Goal: Task Accomplishment & Management: Manage account settings

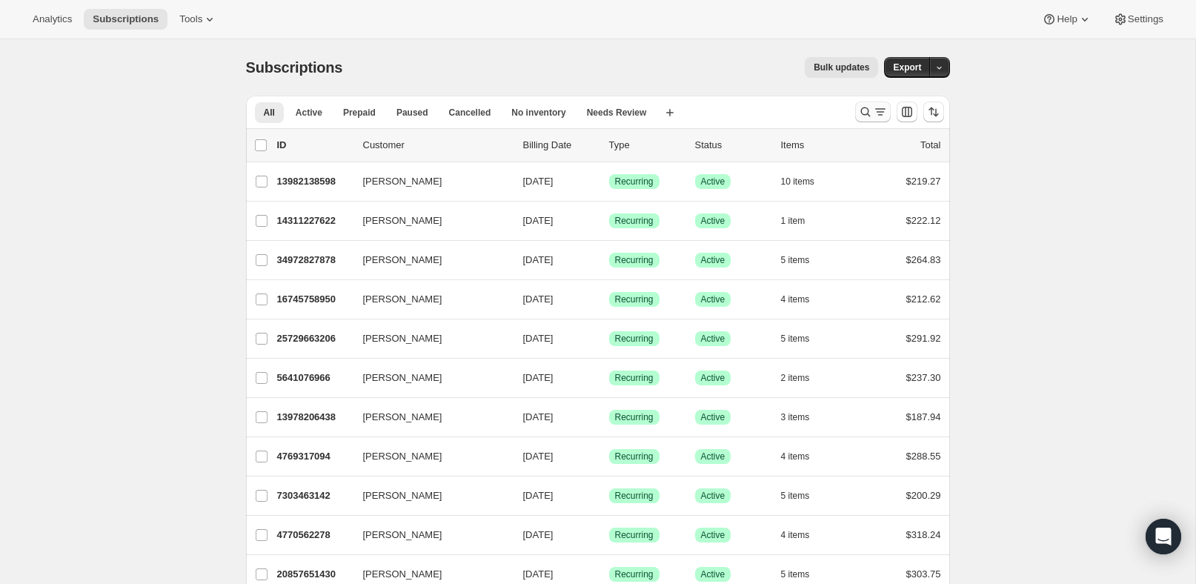
click at [873, 116] on icon "Search and filter results" at bounding box center [880, 111] width 15 height 15
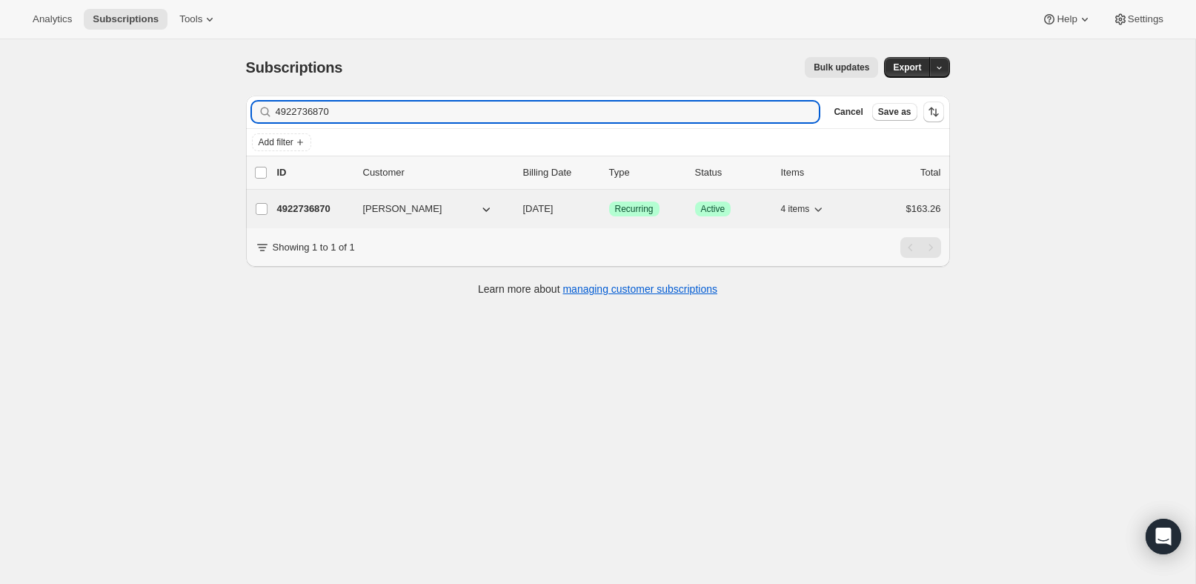
type input "4922736870"
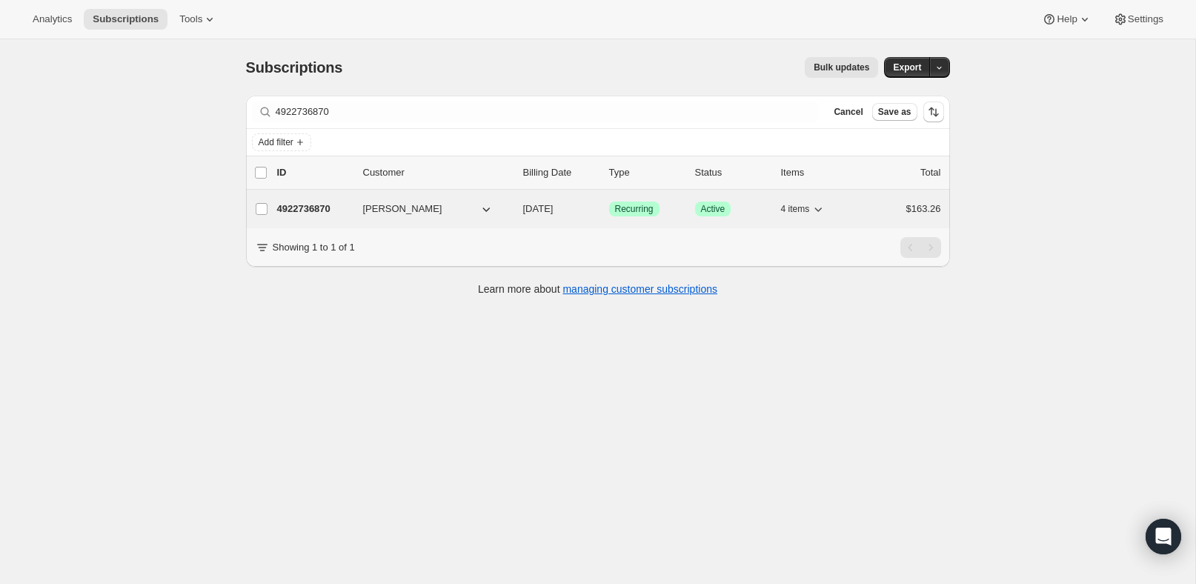
click at [324, 207] on p "4922736870" at bounding box center [314, 208] width 74 height 15
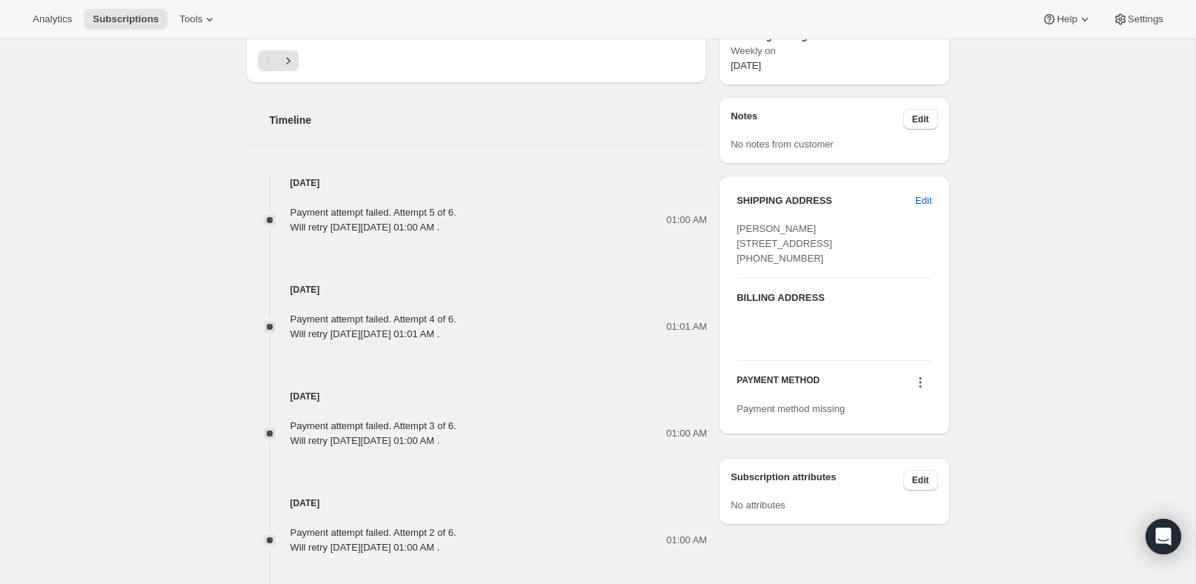
scroll to position [656, 0]
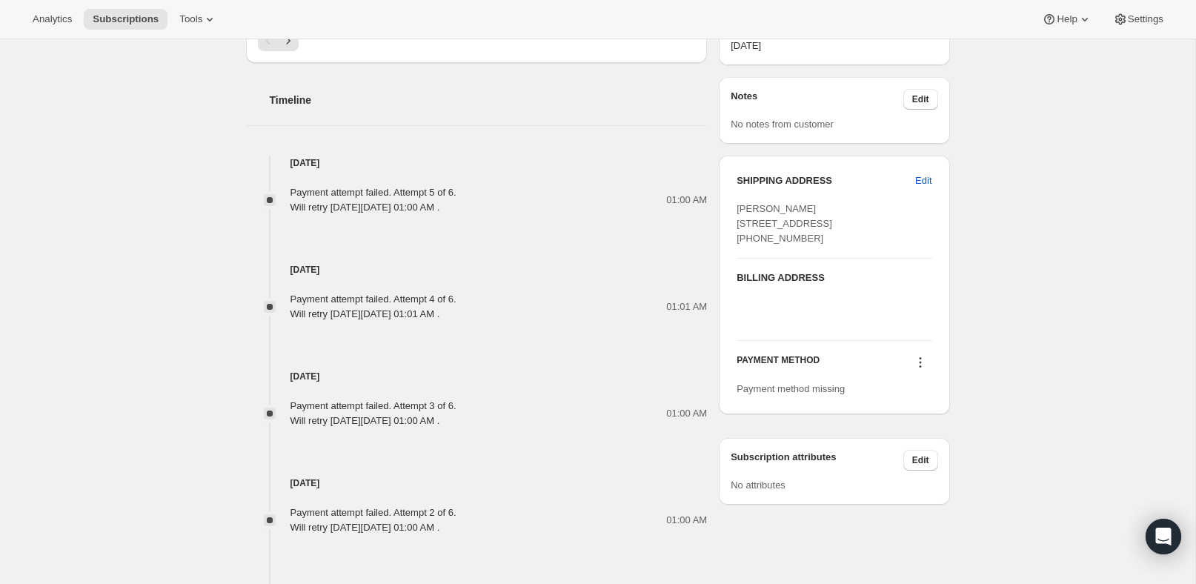
click at [920, 370] on icon at bounding box center [920, 362] width 15 height 15
click at [1016, 385] on div "Subscription #4922736870. This page is ready Subscription #4922736870 Success R…" at bounding box center [597, 57] width 1195 height 1349
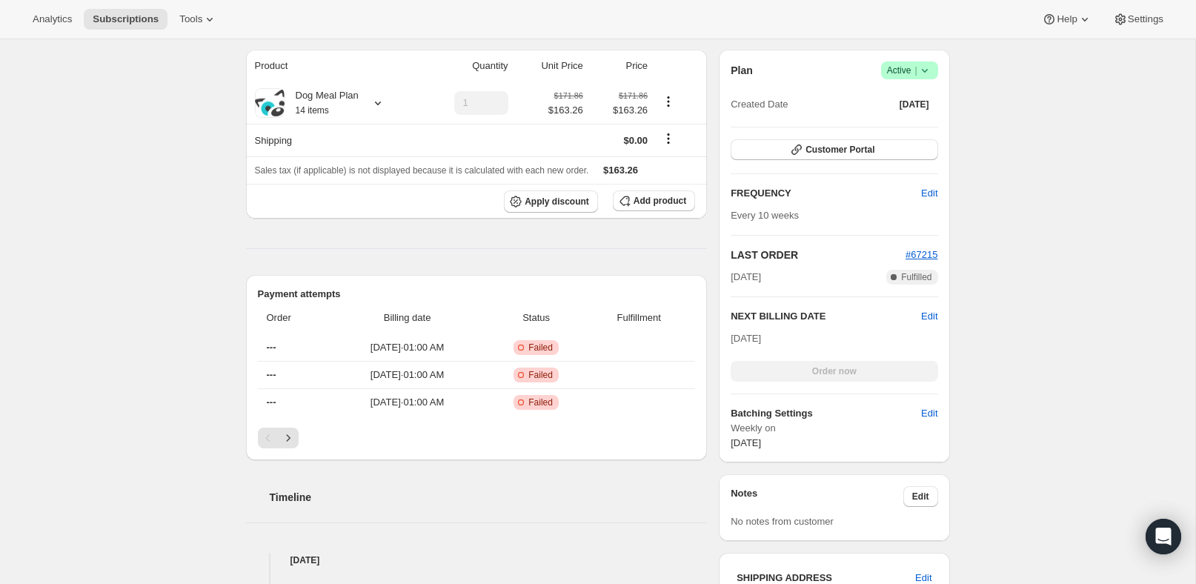
scroll to position [254, 0]
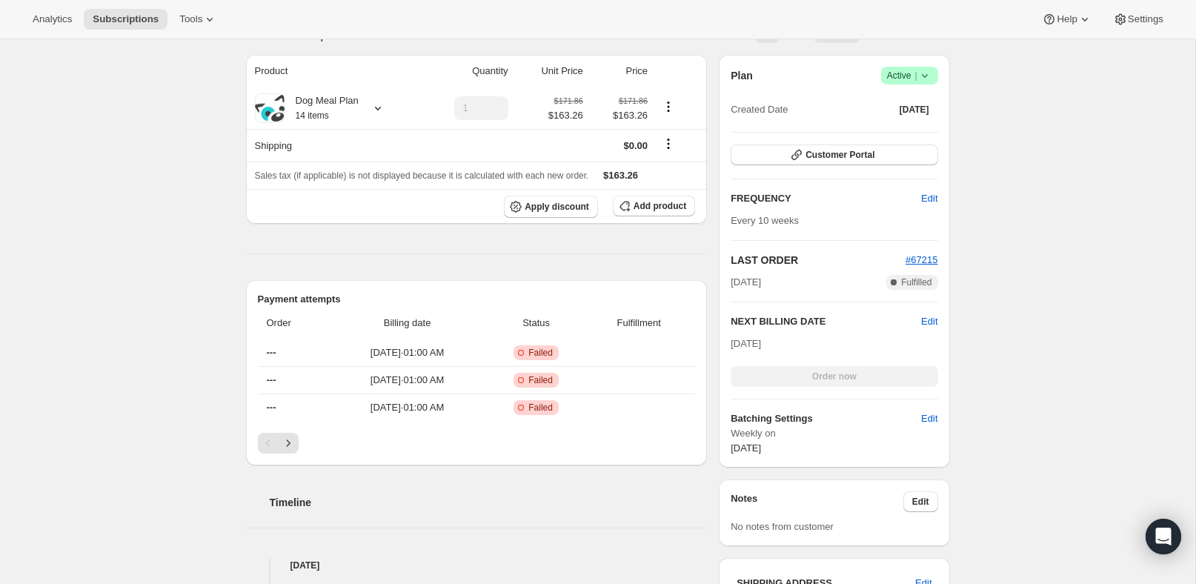
click at [851, 167] on div "Plan Success Active | Created Date [DATE] Customer Portal FREQUENCY Edit Every …" at bounding box center [833, 261] width 207 height 389
click at [846, 159] on span "Customer Portal" at bounding box center [839, 155] width 69 height 12
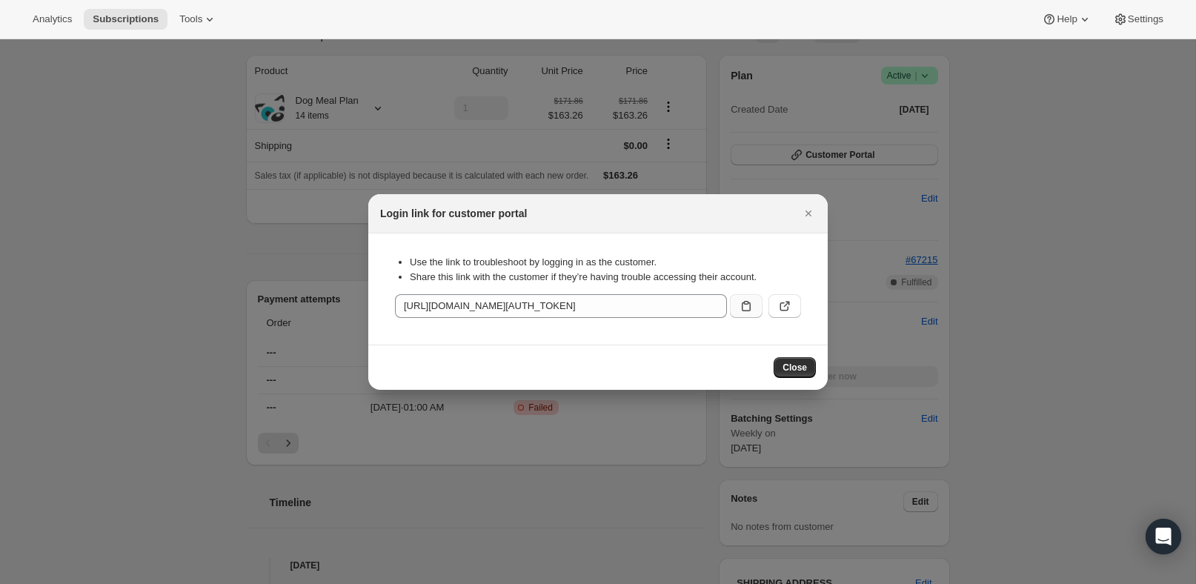
click at [735, 310] on button ":rc7:" at bounding box center [746, 306] width 33 height 24
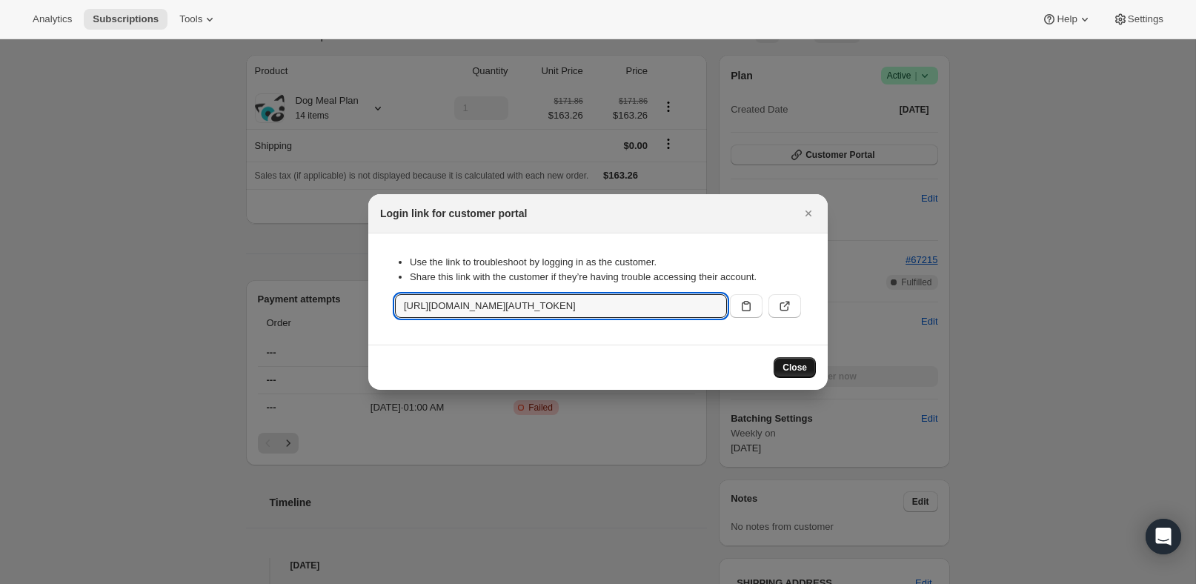
click at [801, 359] on button "Close" at bounding box center [794, 367] width 42 height 21
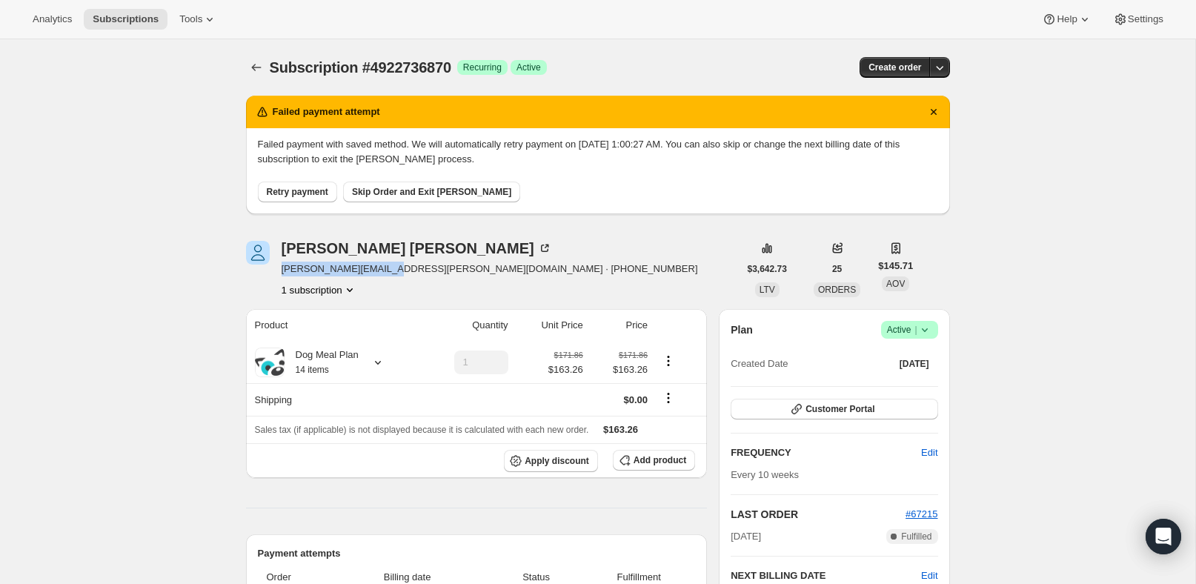
drag, startPoint x: 384, startPoint y: 272, endPoint x: 276, endPoint y: 270, distance: 108.2
click at [277, 271] on div "[PERSON_NAME] [PERSON_NAME][EMAIL_ADDRESS][PERSON_NAME][DOMAIN_NAME] · [PHONE_N…" at bounding box center [492, 269] width 493 height 56
copy span "[PERSON_NAME][EMAIL_ADDRESS][PERSON_NAME][DOMAIN_NAME]"
click at [814, 420] on div "Plan Success Active | Created Date [DATE] Customer Portal FREQUENCY Edit Every …" at bounding box center [833, 515] width 207 height 389
click at [813, 413] on span "Customer Portal" at bounding box center [839, 409] width 69 height 12
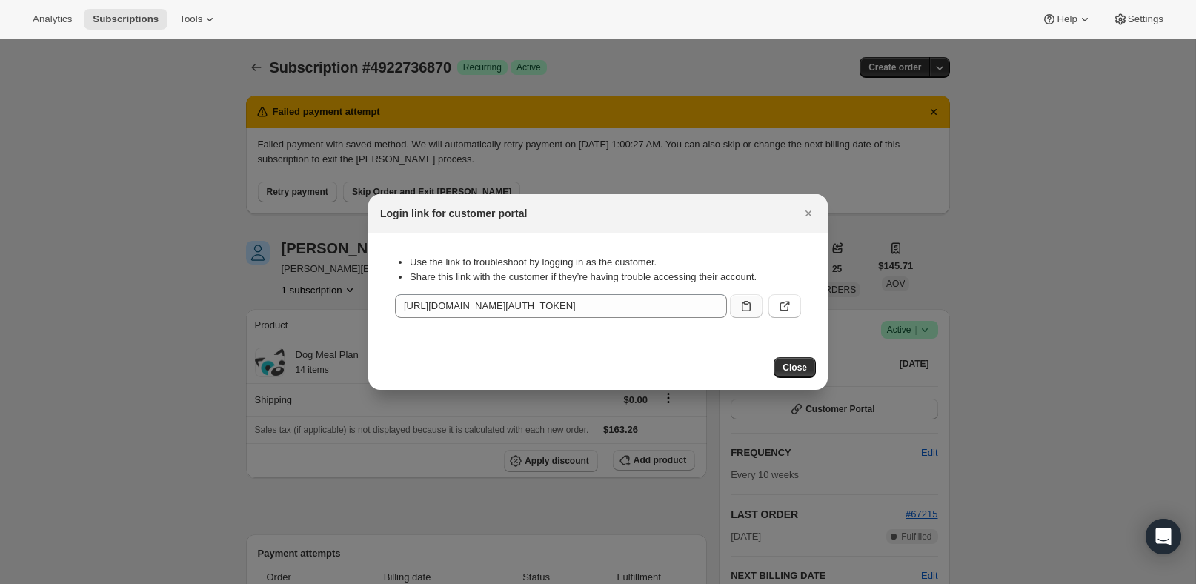
drag, startPoint x: 739, startPoint y: 308, endPoint x: 733, endPoint y: 316, distance: 10.1
click at [741, 307] on icon ":rc7:" at bounding box center [746, 306] width 15 height 15
click at [812, 210] on icon "Close" at bounding box center [808, 213] width 15 height 15
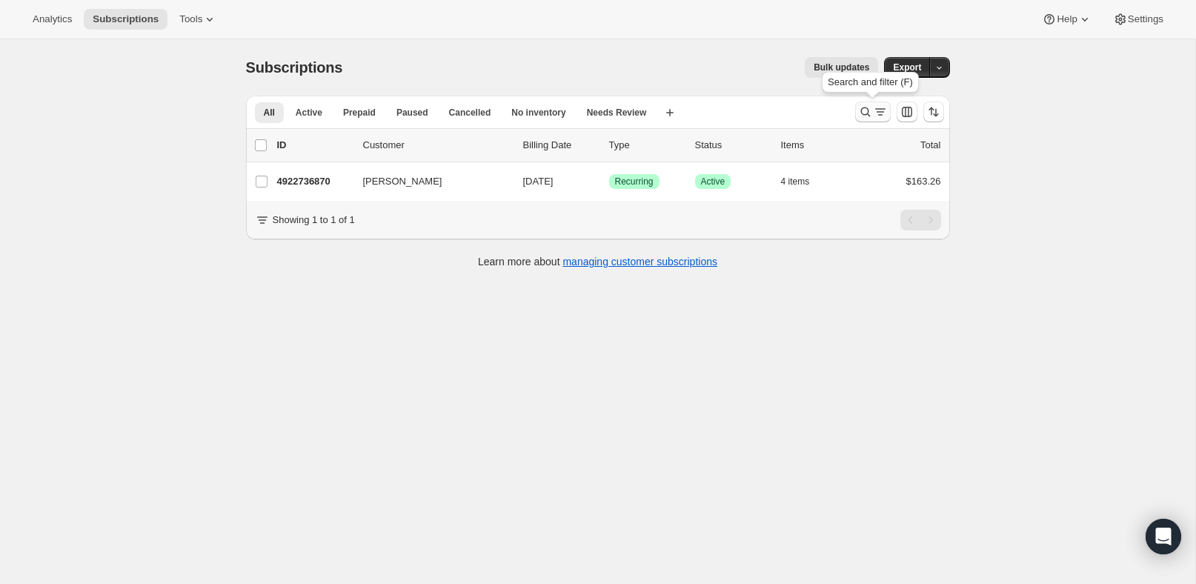
click at [867, 113] on icon "Search and filter results" at bounding box center [865, 112] width 10 height 10
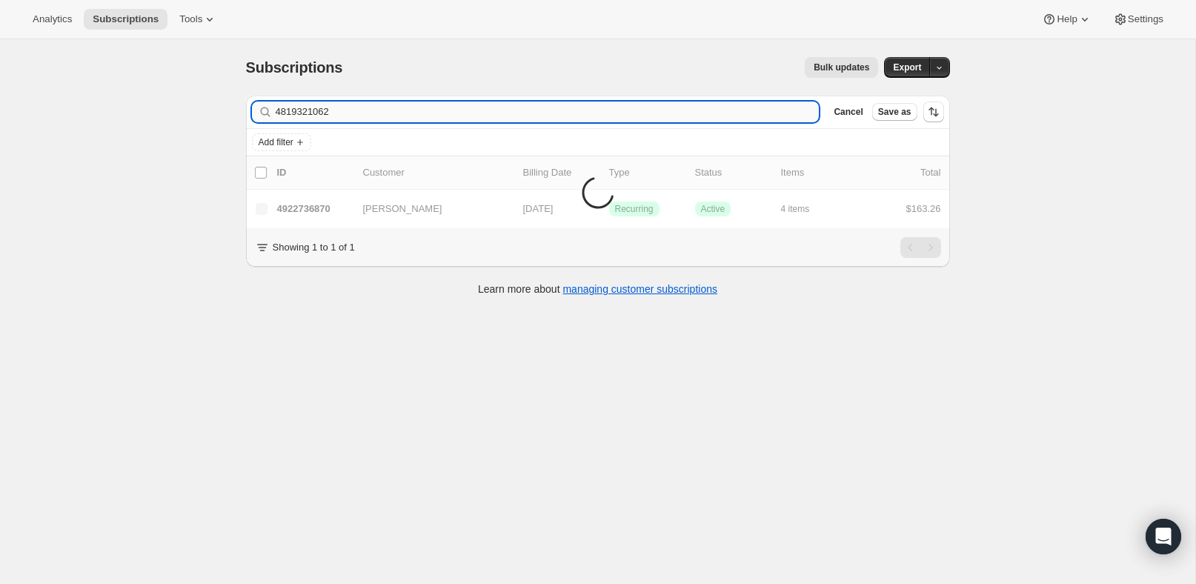
type input "4819321062"
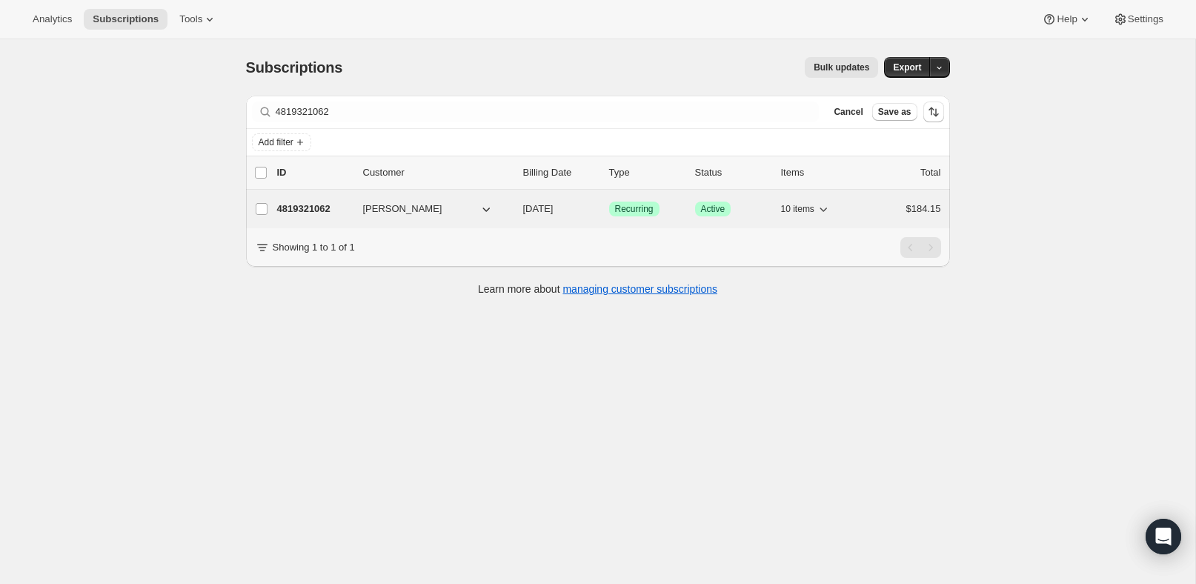
click at [323, 216] on div "4819321062 [PERSON_NAME] [DATE] Success Recurring Success Active 10 items $184.…" at bounding box center [609, 209] width 664 height 21
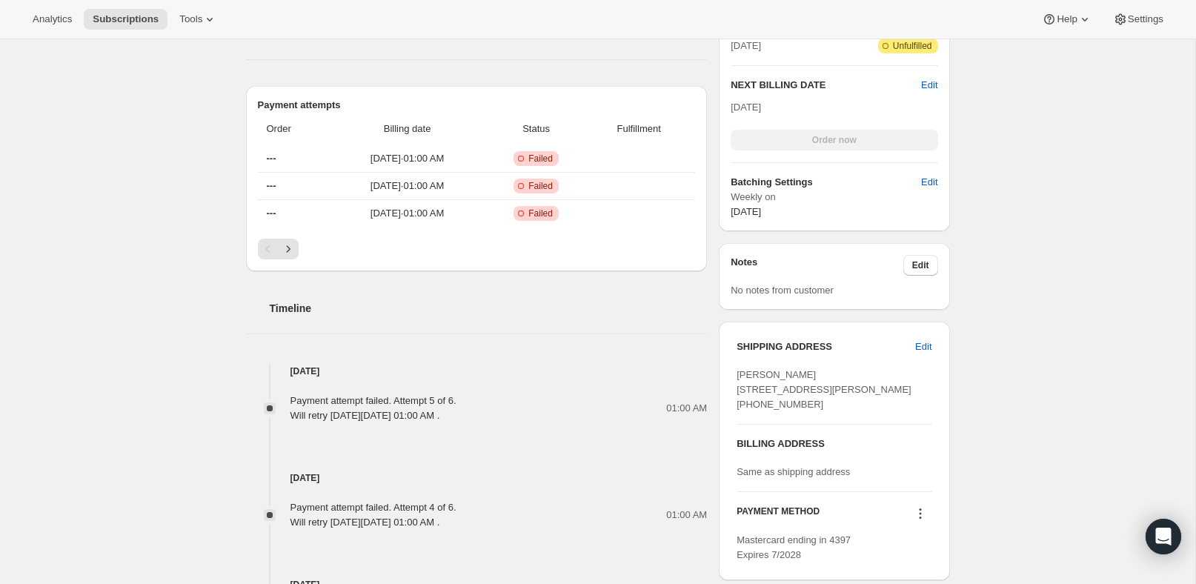
scroll to position [565, 0]
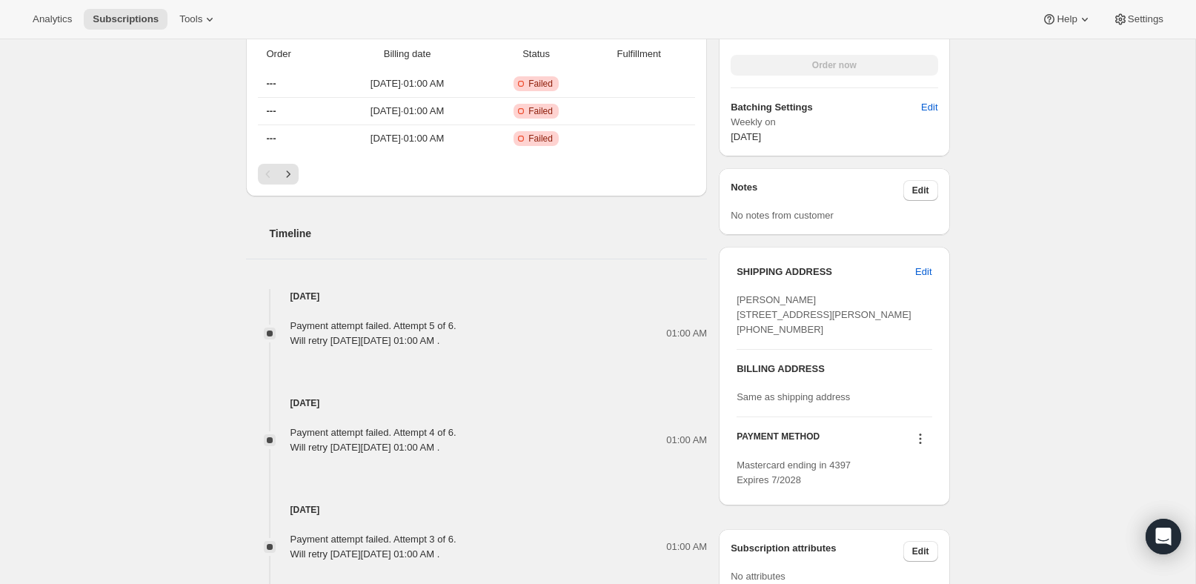
click at [921, 446] on icon at bounding box center [920, 438] width 15 height 15
click at [904, 496] on span "Send link to update card" at bounding box center [916, 495] width 104 height 11
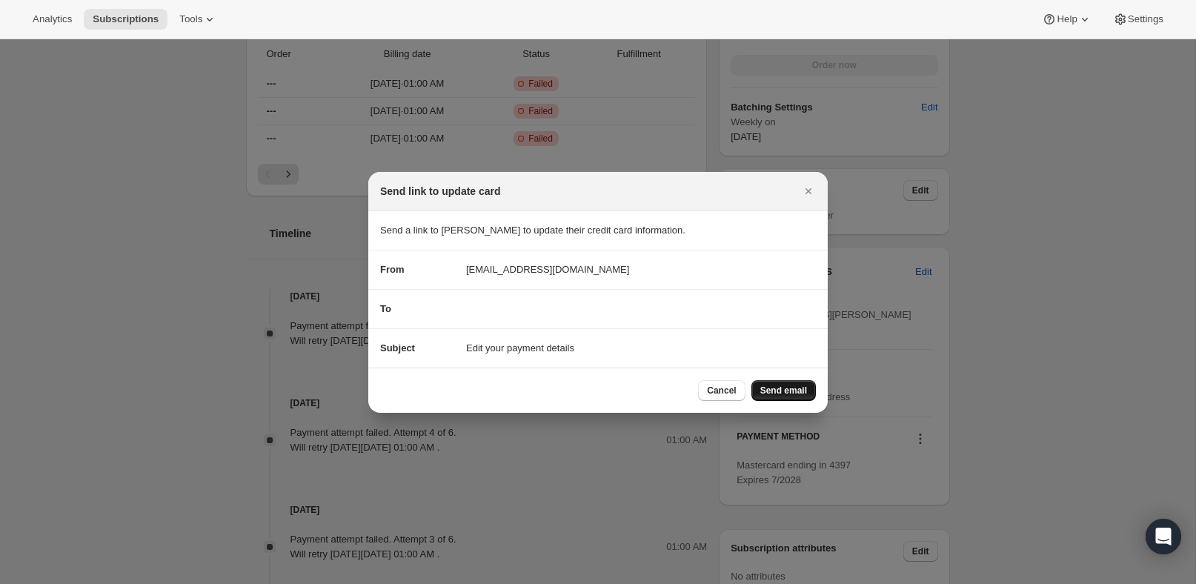
click at [773, 394] on span "Send email" at bounding box center [783, 390] width 47 height 12
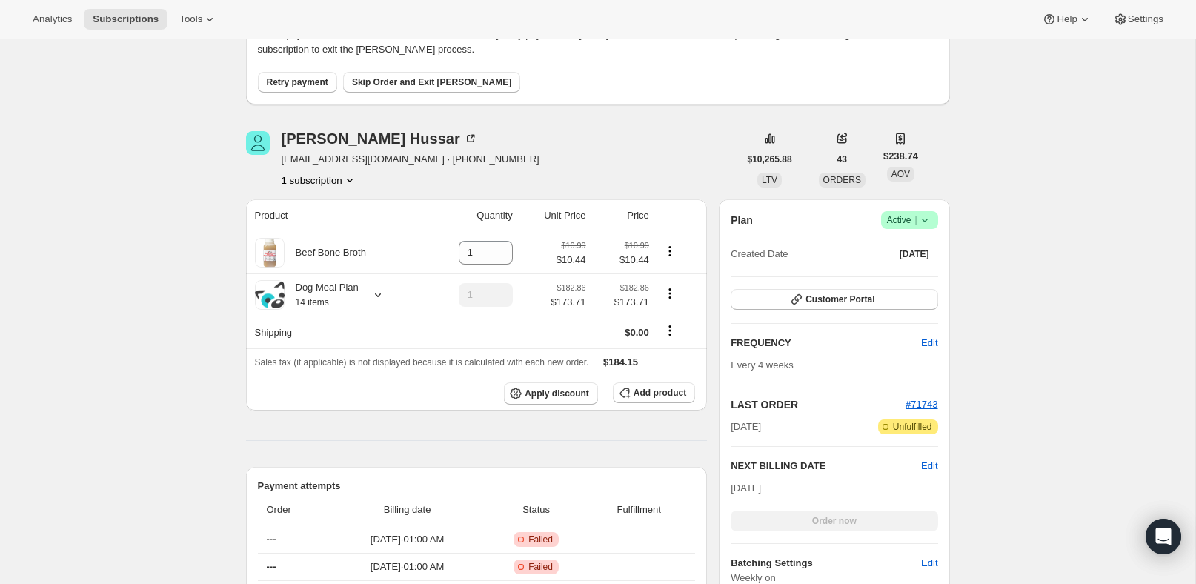
scroll to position [0, 0]
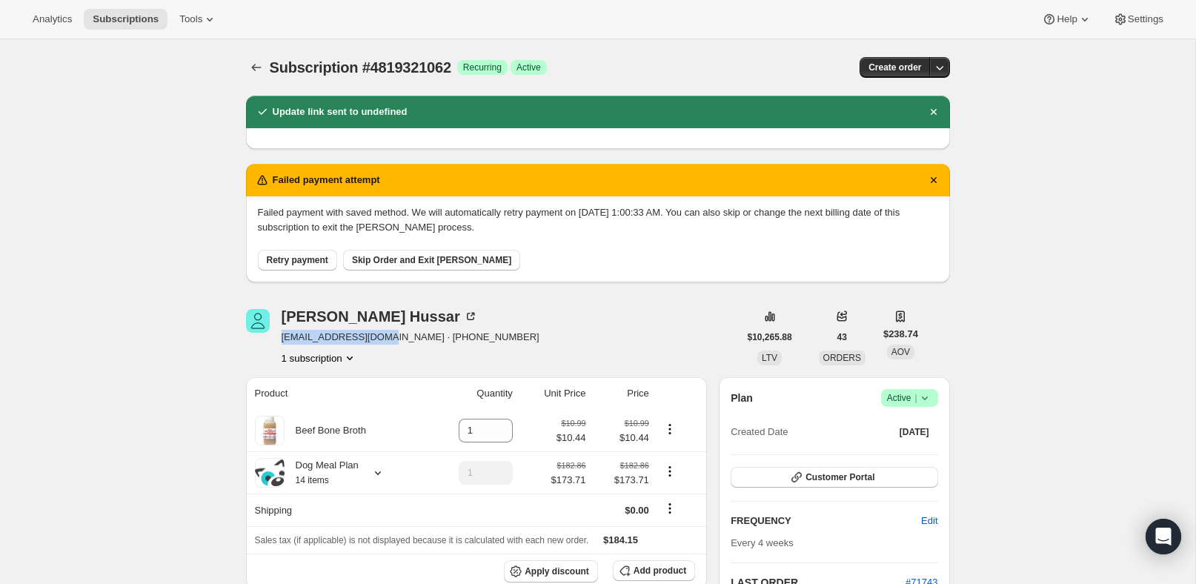
drag, startPoint x: 393, startPoint y: 336, endPoint x: 279, endPoint y: 339, distance: 113.4
click at [279, 339] on div "[PERSON_NAME] [EMAIL_ADDRESS][DOMAIN_NAME] · [PHONE_NUMBER] 1 subscription" at bounding box center [492, 337] width 493 height 56
copy span "[EMAIL_ADDRESS][DOMAIN_NAME]"
click at [261, 61] on icon "Subscriptions" at bounding box center [256, 67] width 15 height 15
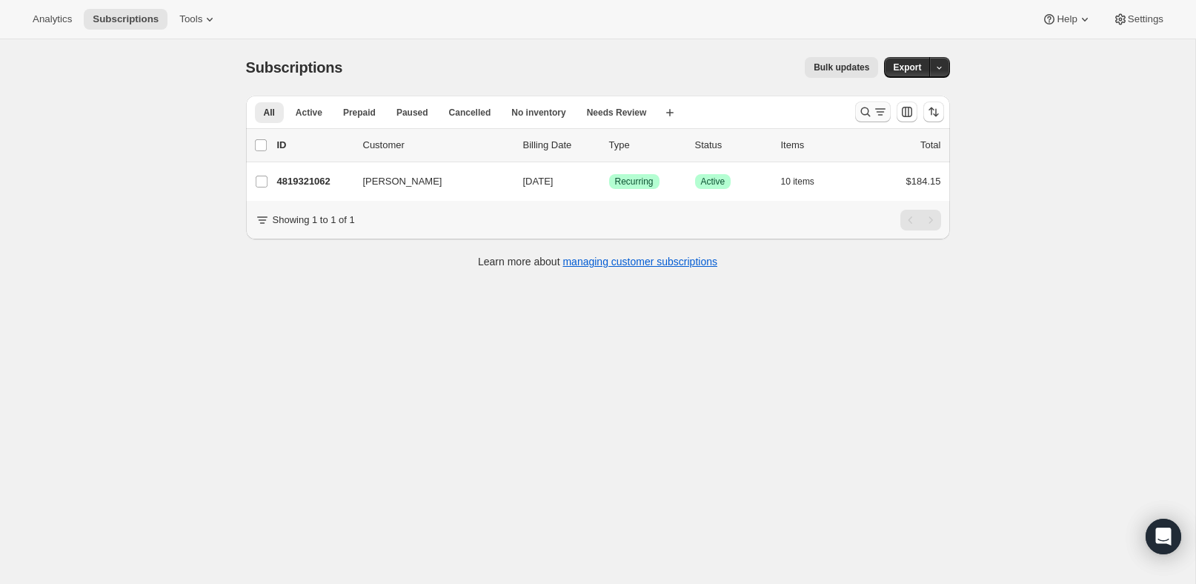
click at [873, 106] on icon "Search and filter results" at bounding box center [880, 111] width 15 height 15
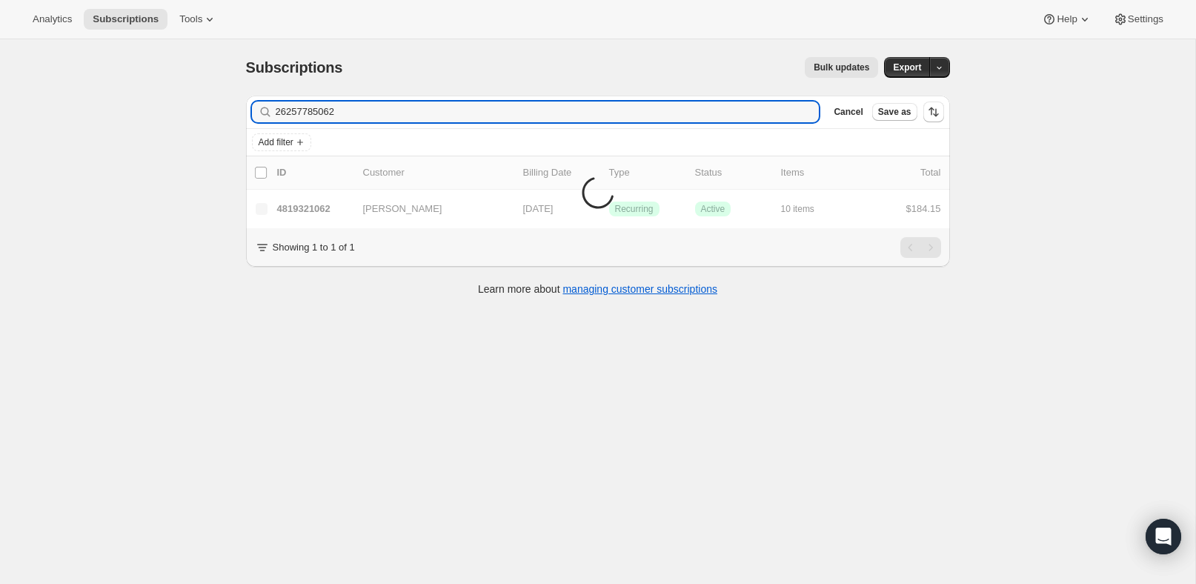
type input "26257785062"
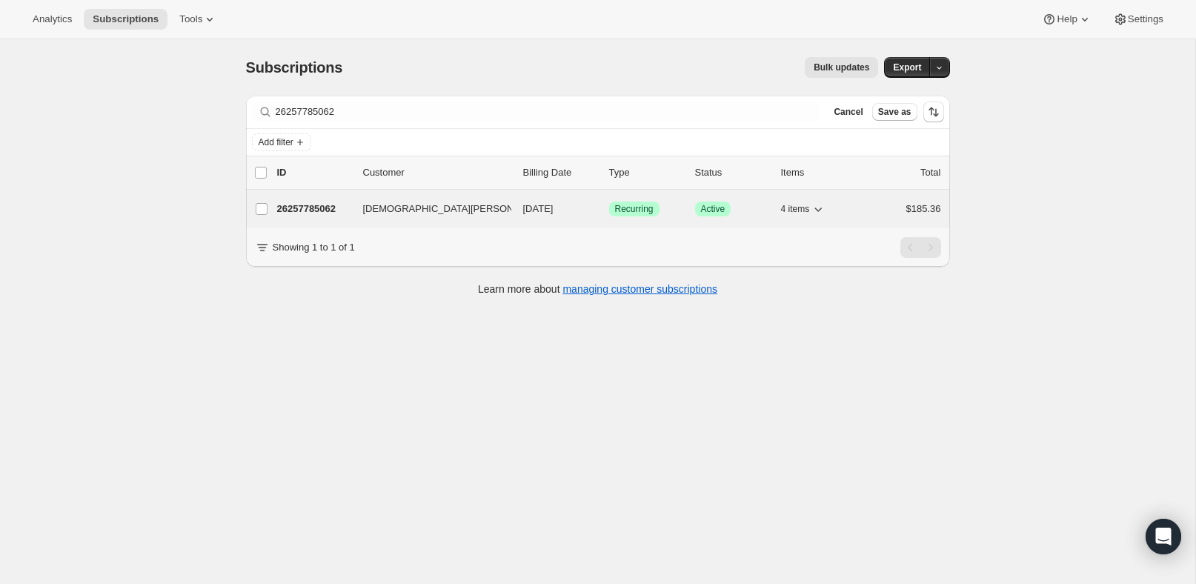
click at [327, 210] on p "26257785062" at bounding box center [314, 208] width 74 height 15
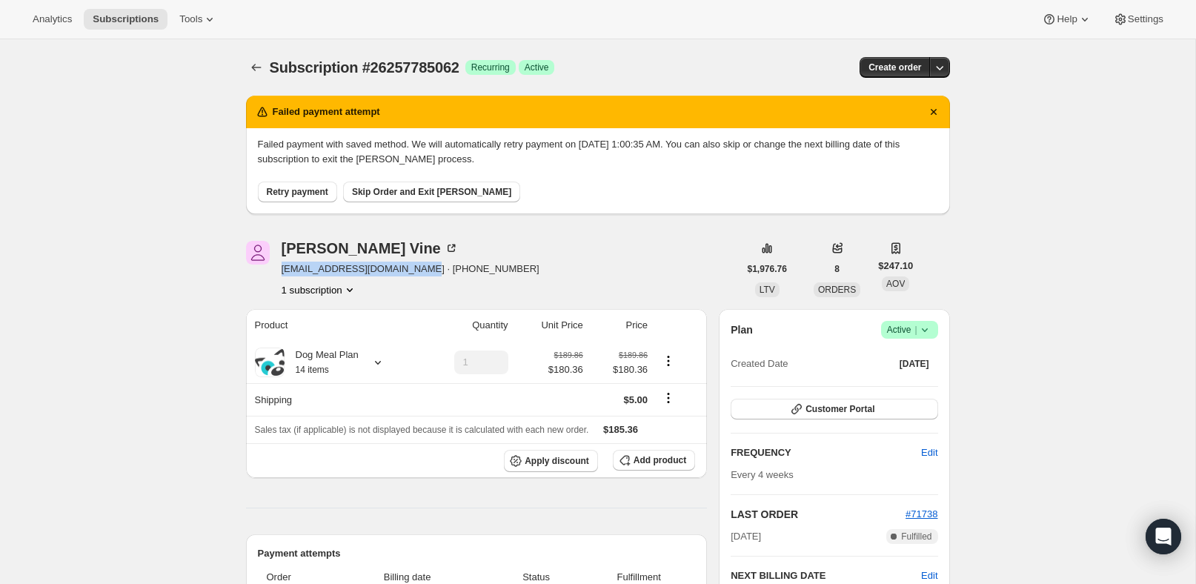
drag, startPoint x: 419, startPoint y: 271, endPoint x: 283, endPoint y: 275, distance: 136.3
click at [283, 275] on span "[EMAIL_ADDRESS][DOMAIN_NAME] · [PHONE_NUMBER]" at bounding box center [410, 268] width 258 height 15
copy span "[EMAIL_ADDRESS][DOMAIN_NAME]"
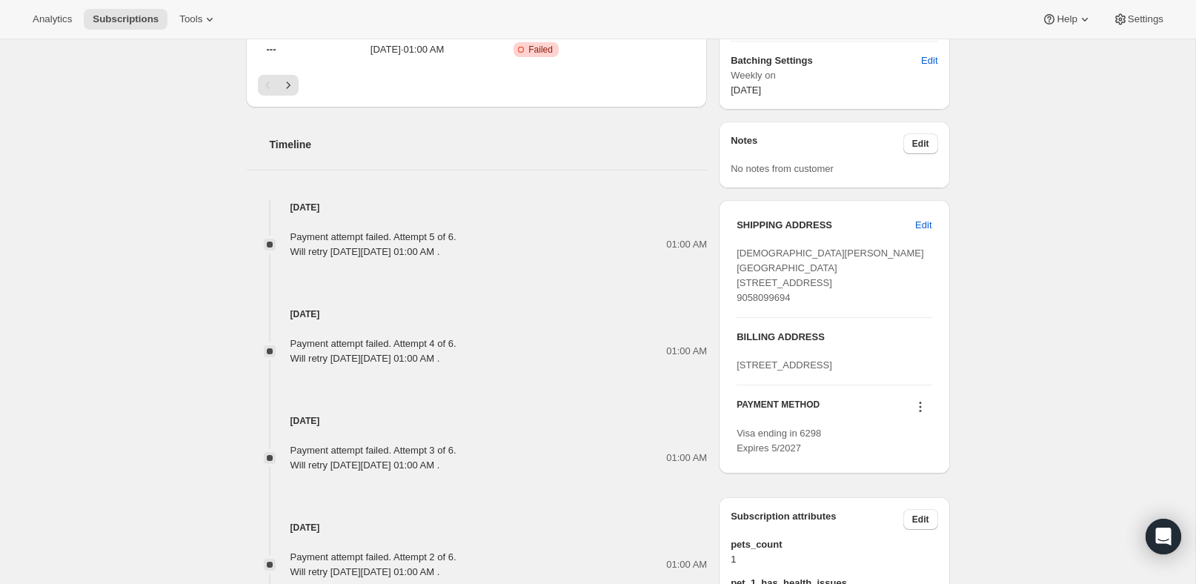
scroll to position [631, 0]
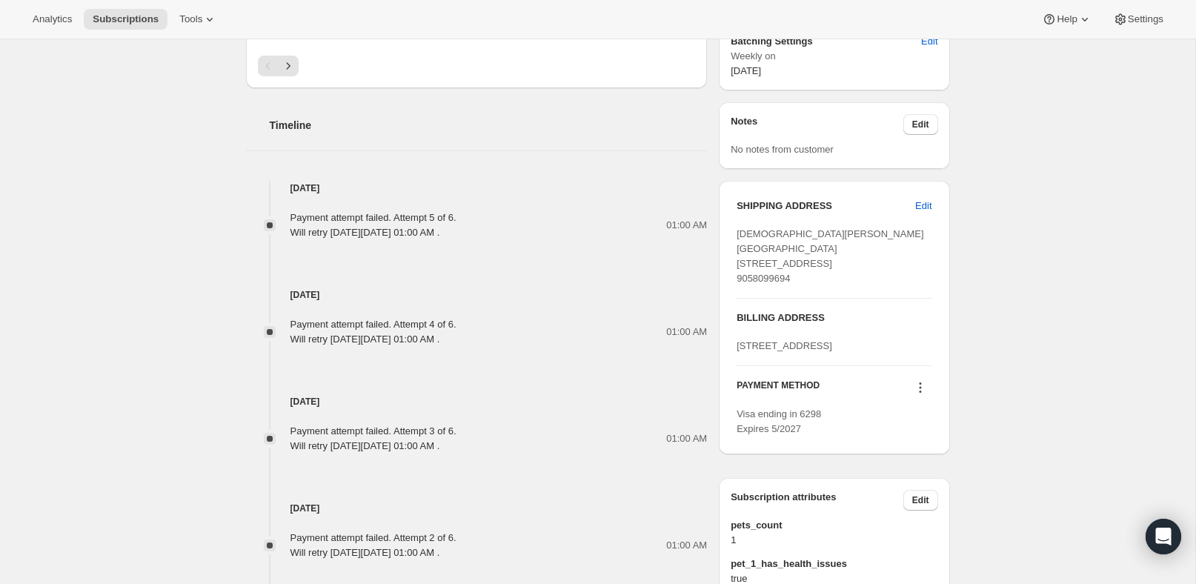
click at [921, 395] on icon at bounding box center [920, 387] width 15 height 15
click at [908, 464] on span "Send link to update card" at bounding box center [916, 459] width 104 height 11
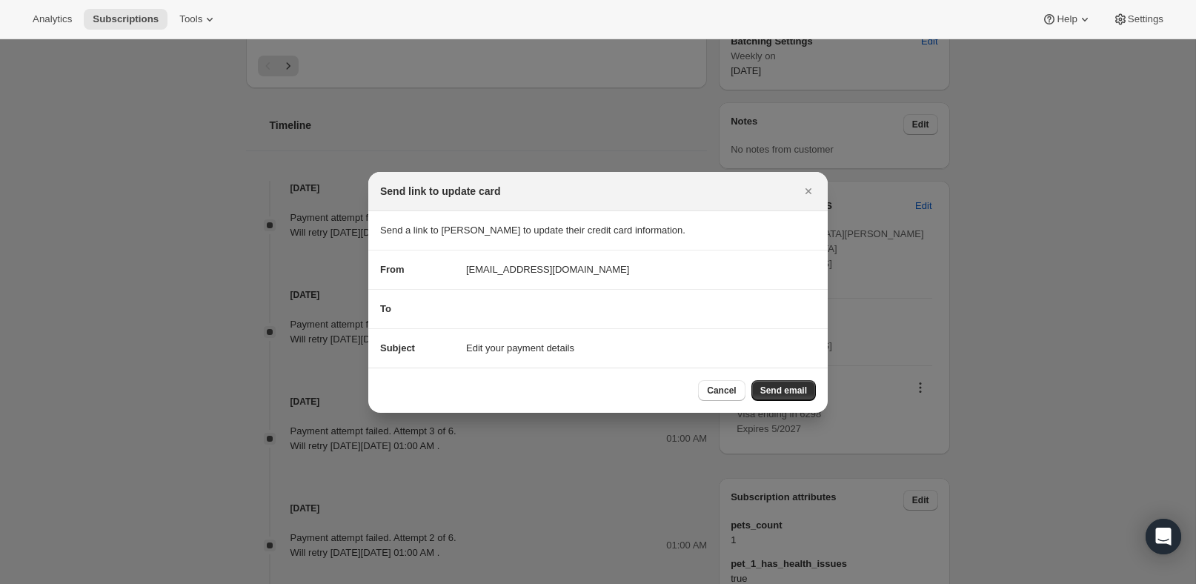
drag, startPoint x: 786, startPoint y: 392, endPoint x: 790, endPoint y: 407, distance: 16.2
click at [786, 392] on span "Send email" at bounding box center [783, 390] width 47 height 12
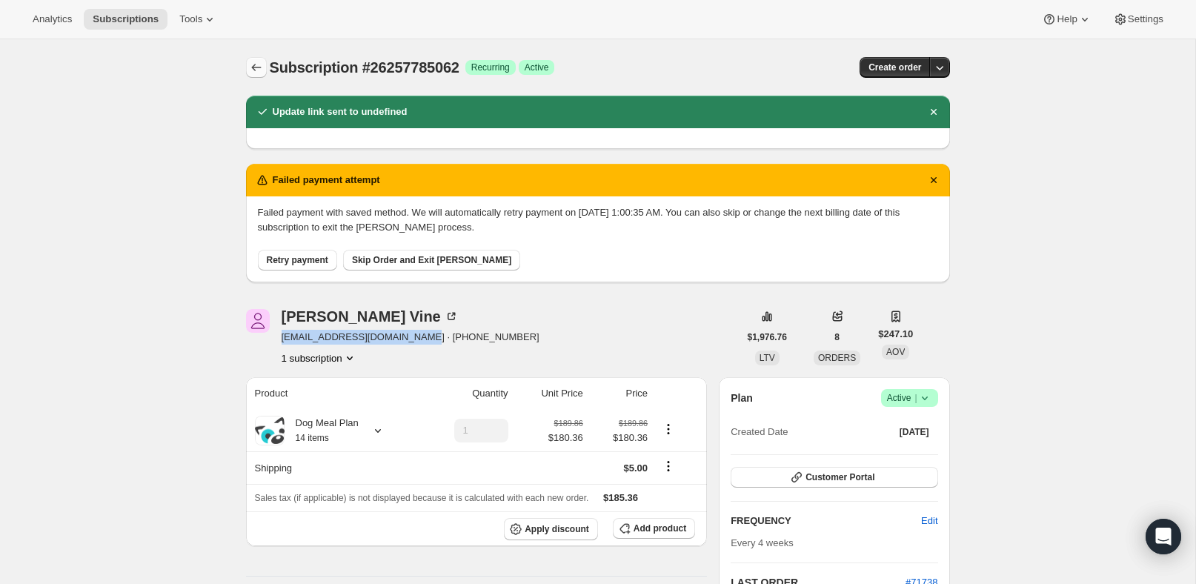
click at [257, 69] on icon "Subscriptions" at bounding box center [256, 67] width 15 height 15
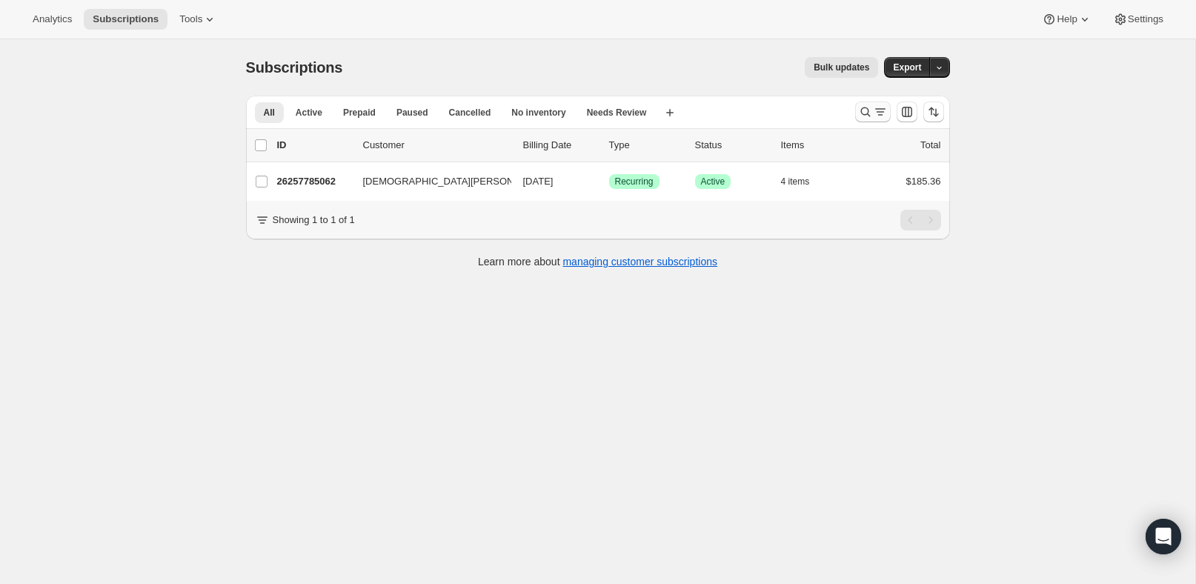
click at [887, 110] on button "Search and filter results" at bounding box center [873, 111] width 36 height 21
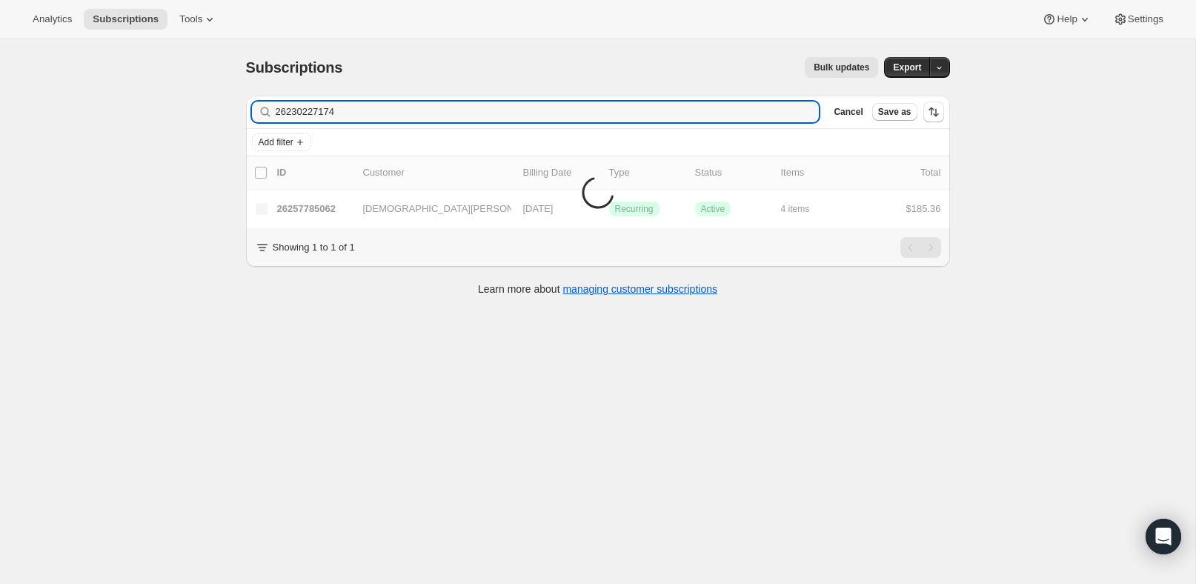
type input "26230227174"
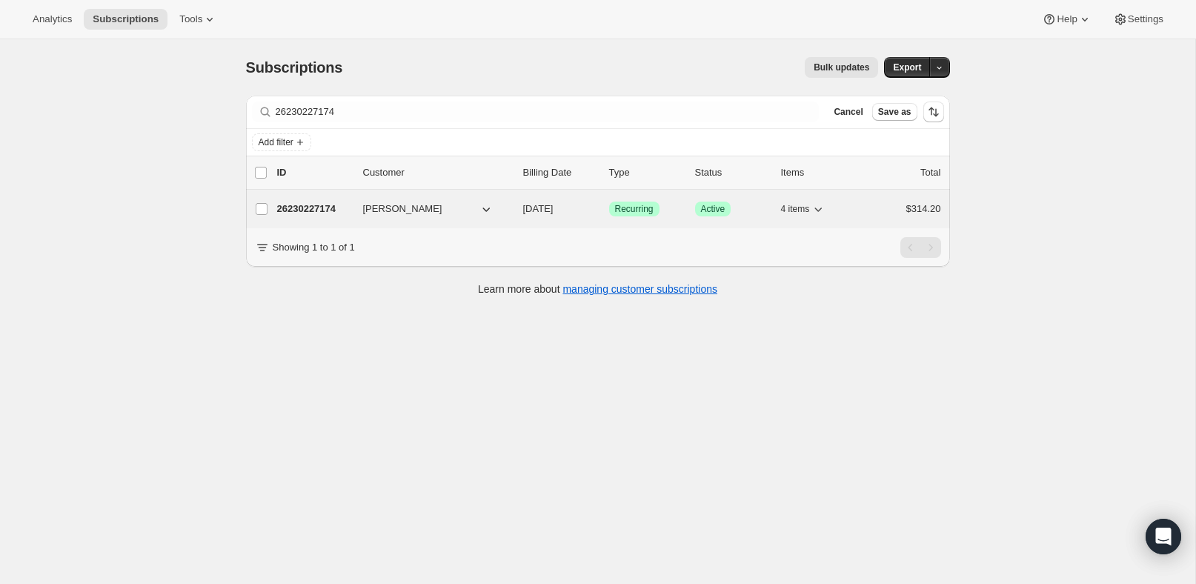
click at [299, 210] on p "26230227174" at bounding box center [314, 208] width 74 height 15
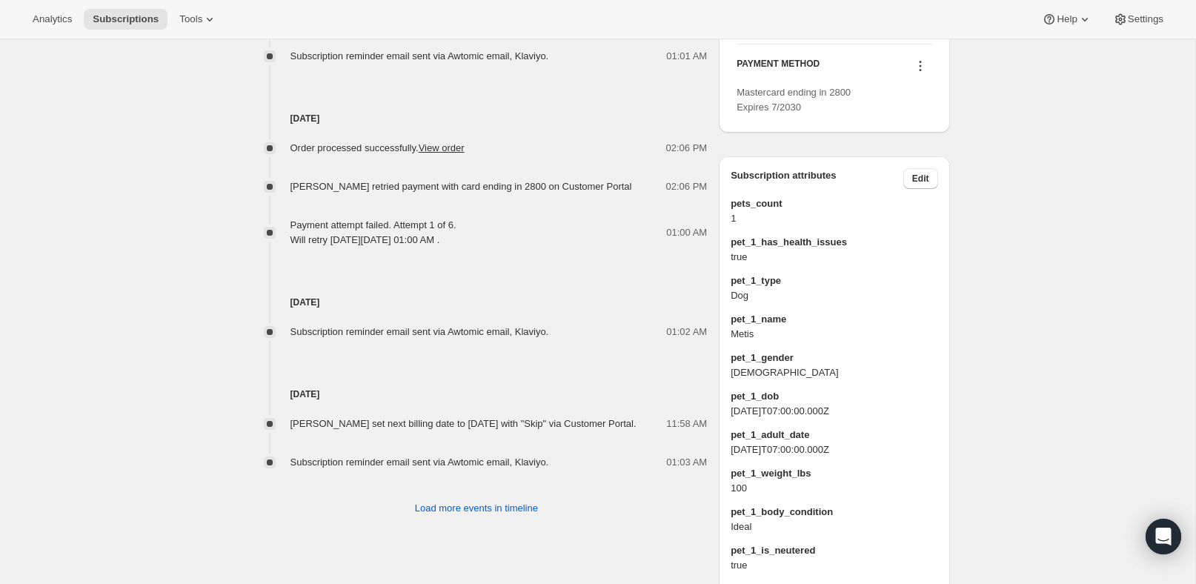
scroll to position [822, 0]
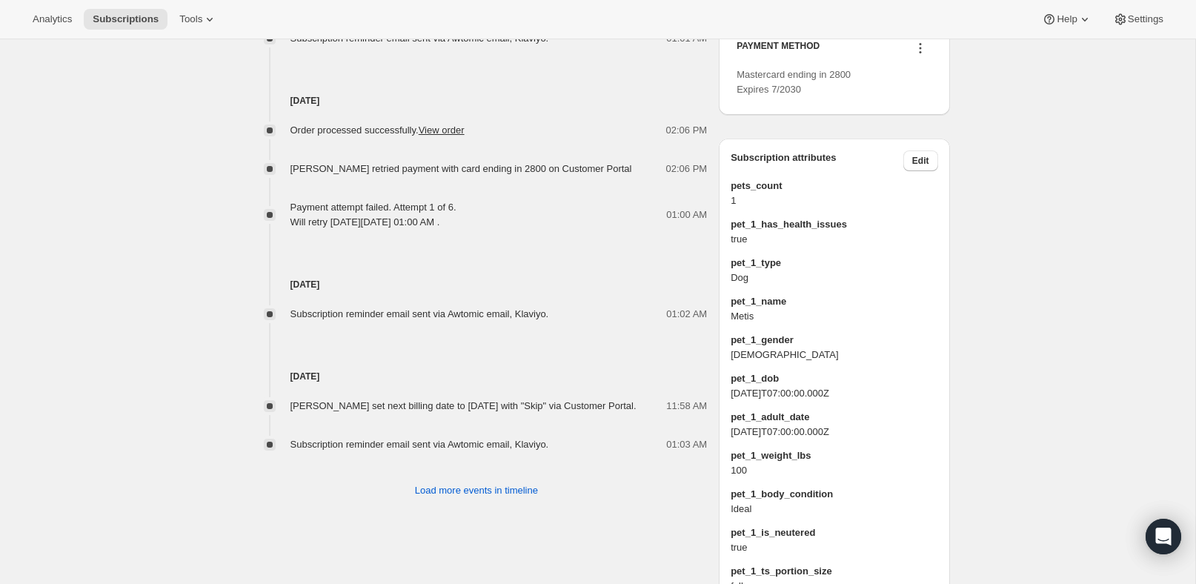
click at [918, 56] on icon at bounding box center [920, 48] width 15 height 15
click at [958, 139] on span "Send link to update card" at bounding box center [916, 135] width 104 height 11
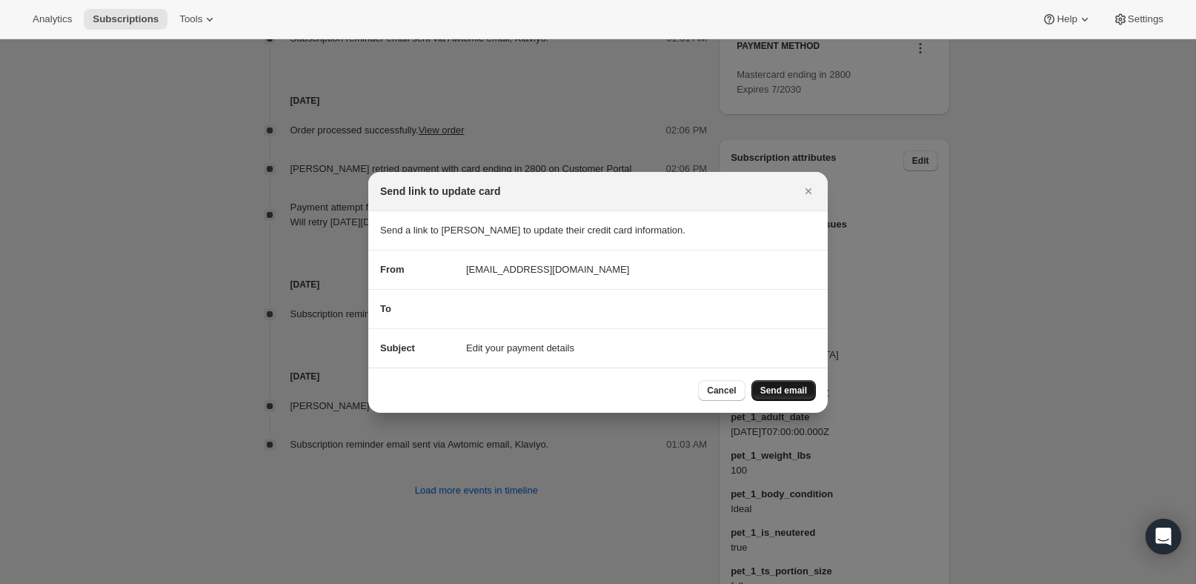
click at [788, 393] on span "Send email" at bounding box center [783, 390] width 47 height 12
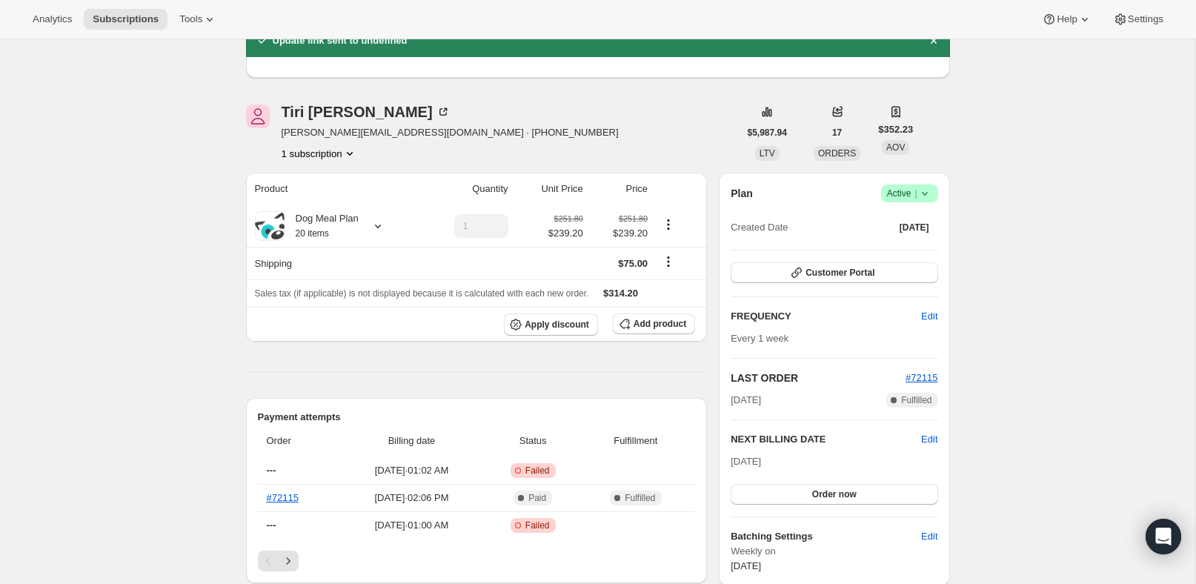
scroll to position [0, 0]
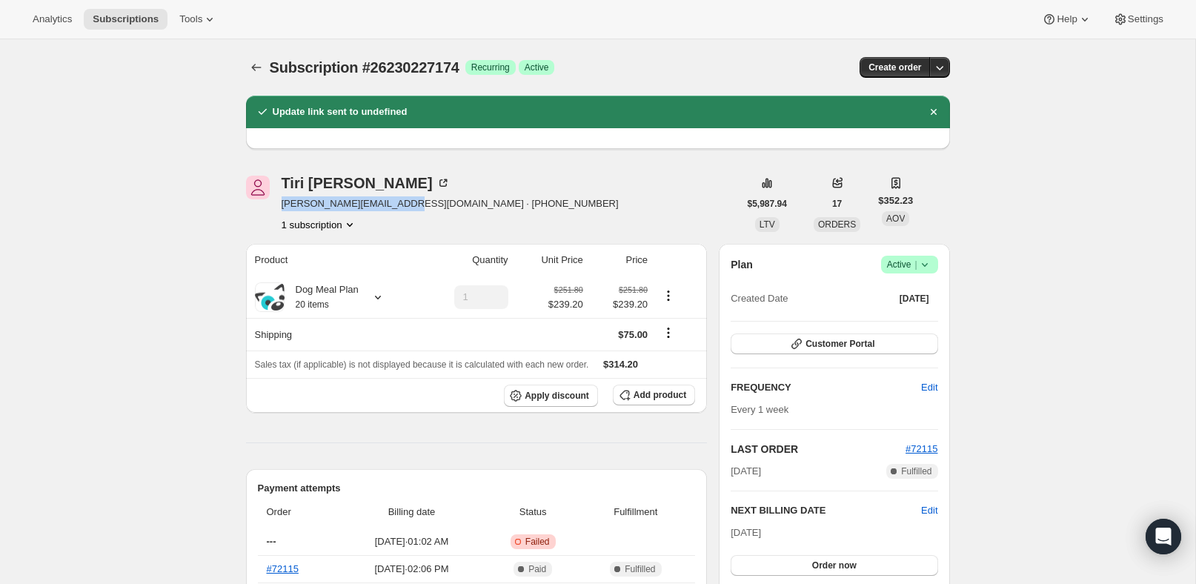
drag, startPoint x: 396, startPoint y: 204, endPoint x: 279, endPoint y: 204, distance: 117.0
click at [279, 204] on div "[PERSON_NAME] [EMAIL_ADDRESS][DOMAIN_NAME] · [PHONE_NUMBER] 1 subscription" at bounding box center [492, 204] width 493 height 56
copy span "[EMAIL_ADDRESS][DOMAIN_NAME]"
